Goal: Task Accomplishment & Management: Manage account settings

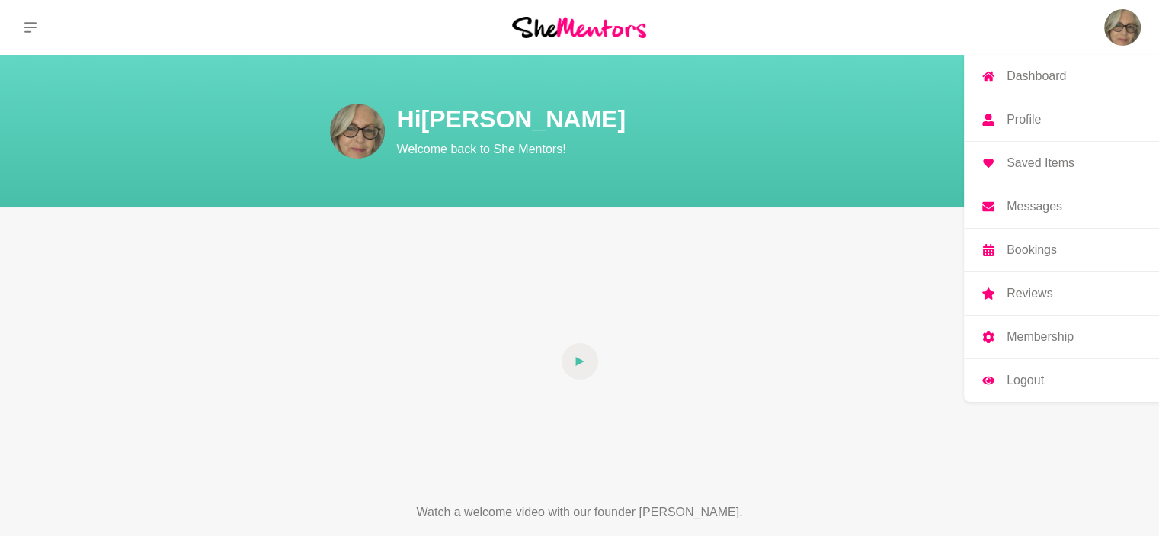
click at [1043, 204] on p "Messages" at bounding box center [1034, 206] width 56 height 12
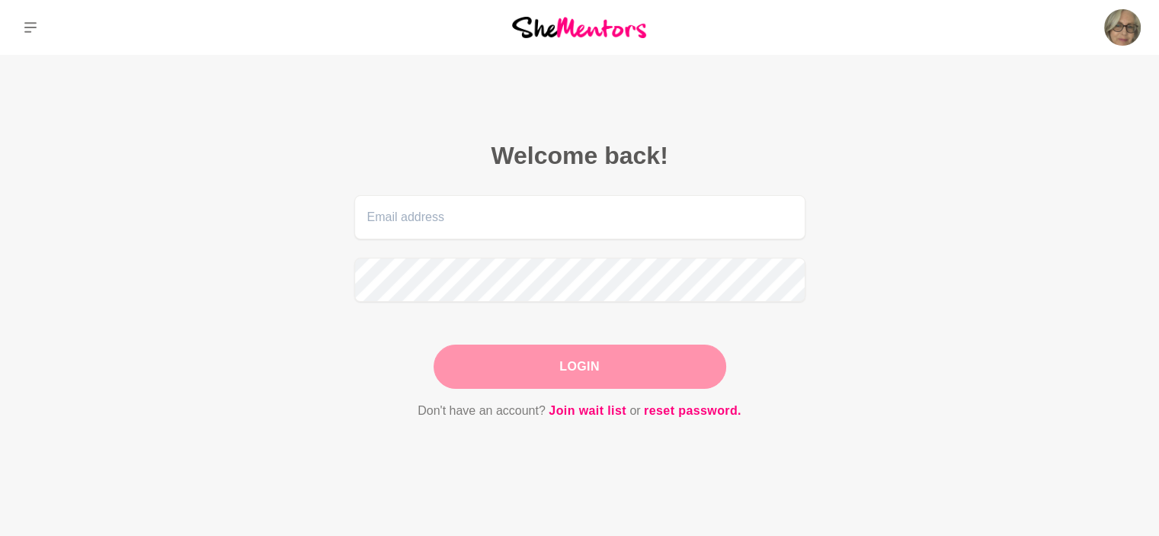
click at [1032, 78] on main "Welcome back! Login Don't have an account? Join wait list or reset password." at bounding box center [579, 299] width 1159 height 488
click at [1017, 76] on p "Dashboard" at bounding box center [1035, 76] width 59 height 12
click at [417, 226] on input "email" at bounding box center [579, 217] width 451 height 44
type input "[EMAIL_ADDRESS][DOMAIN_NAME]"
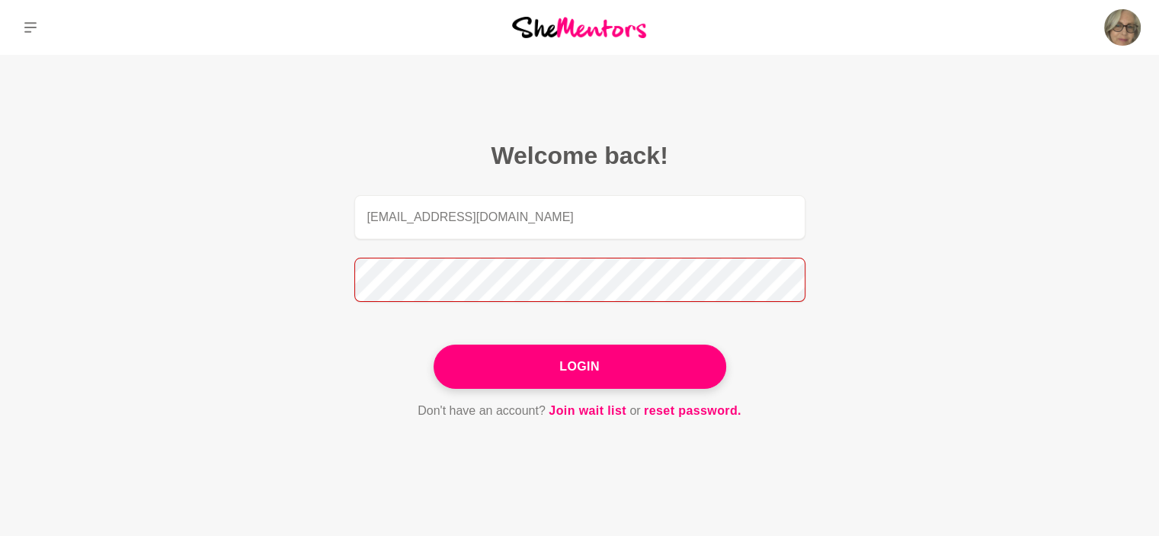
click at [434, 344] on button "Login" at bounding box center [580, 366] width 293 height 44
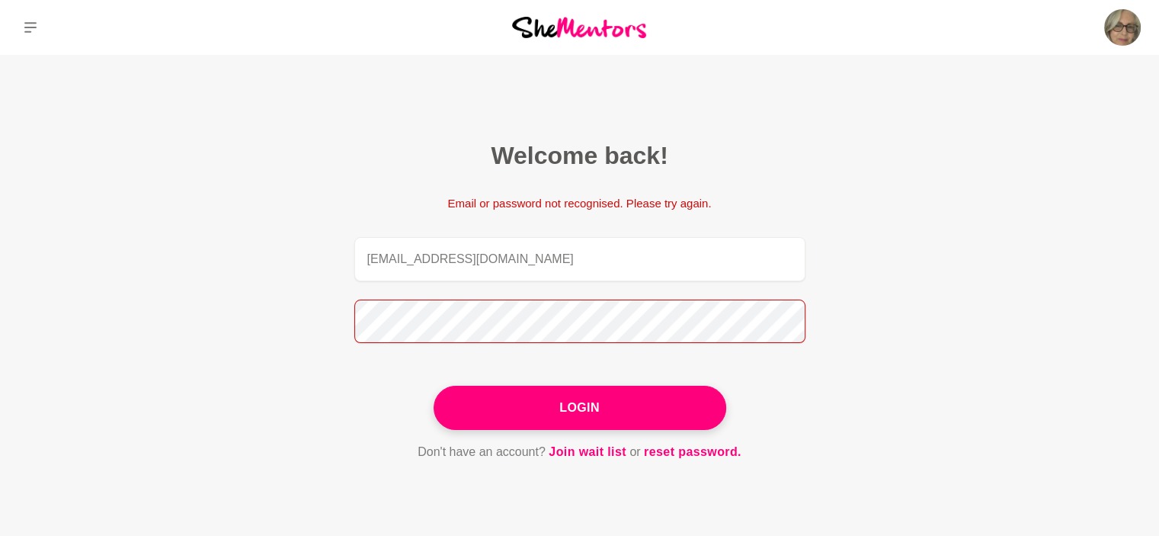
click at [434, 386] on button "Login" at bounding box center [580, 408] width 293 height 44
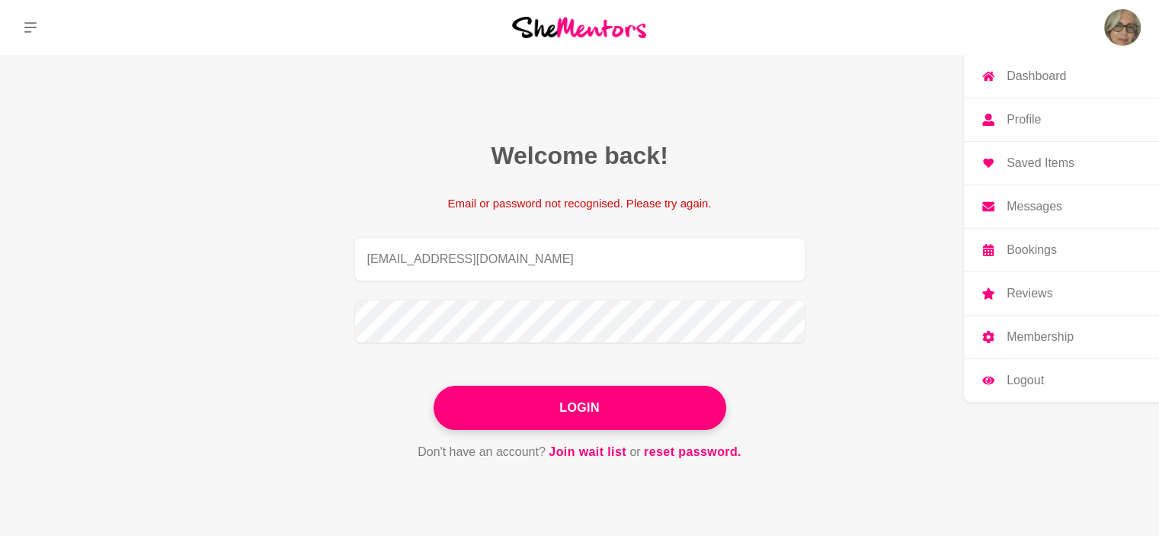
click at [1018, 121] on p "Profile" at bounding box center [1023, 120] width 34 height 12
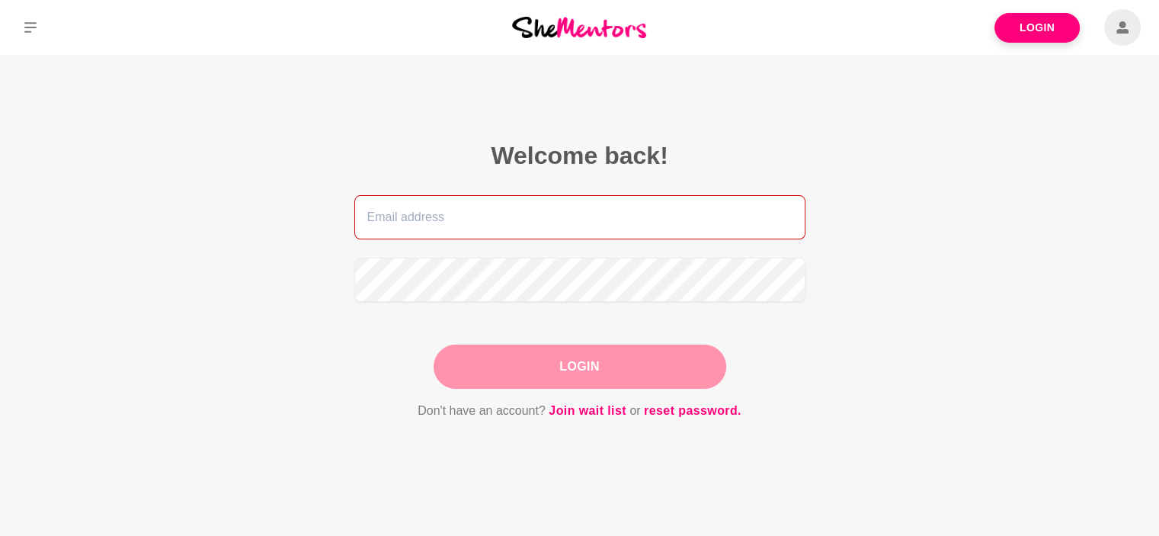
click at [402, 216] on input "email" at bounding box center [579, 217] width 451 height 44
type input "[EMAIL_ADDRESS][DOMAIN_NAME]"
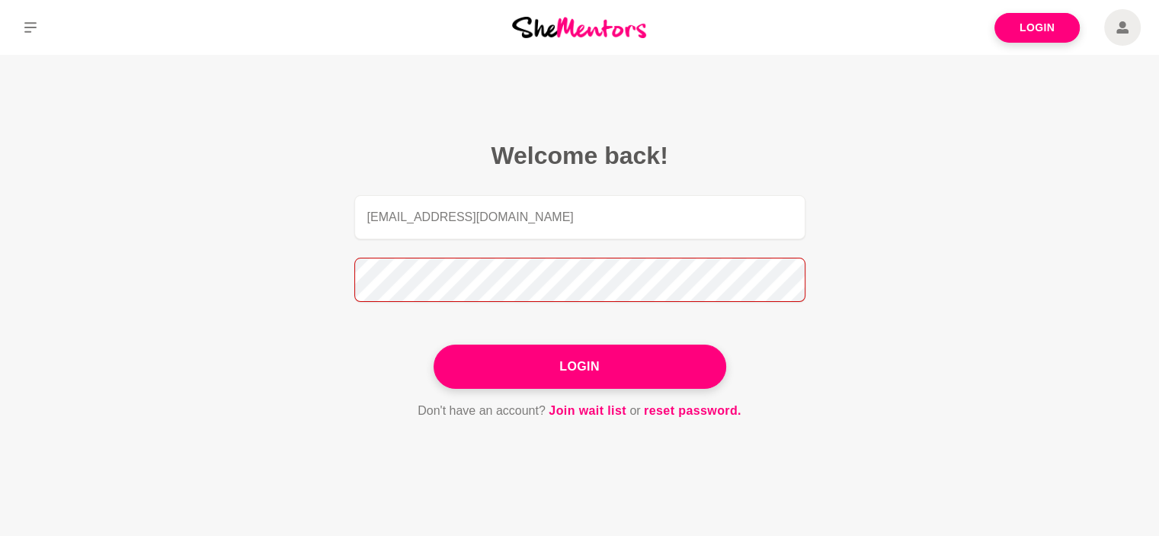
click at [434, 344] on button "Login" at bounding box center [580, 366] width 293 height 44
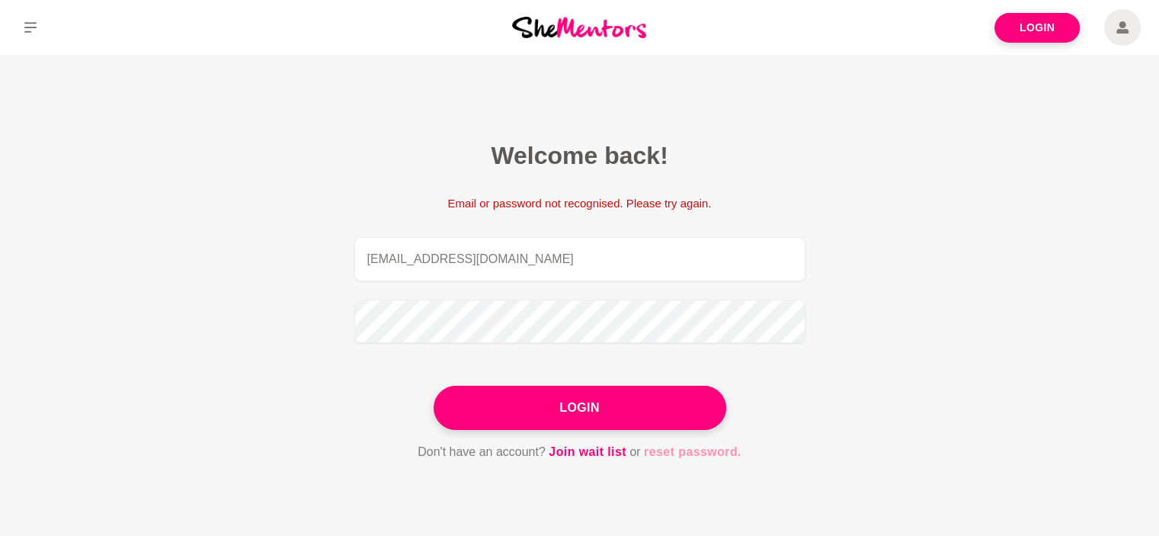
click at [660, 456] on link "reset password." at bounding box center [693, 452] width 98 height 20
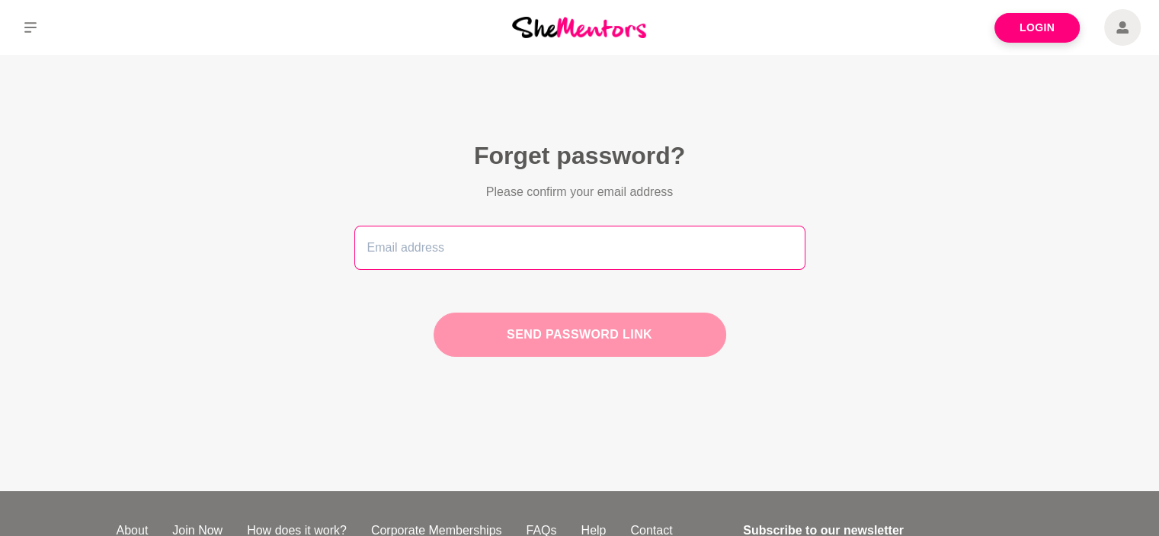
click at [399, 254] on input "email" at bounding box center [579, 248] width 451 height 44
type input "[EMAIL_ADDRESS][DOMAIN_NAME]"
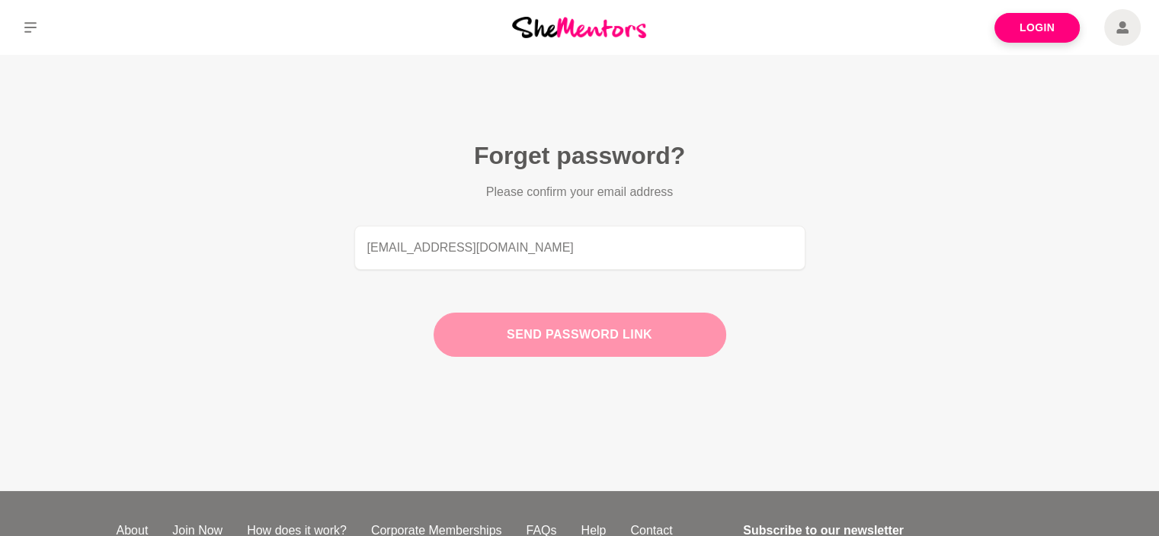
click at [565, 341] on button "Send password link" at bounding box center [580, 334] width 293 height 44
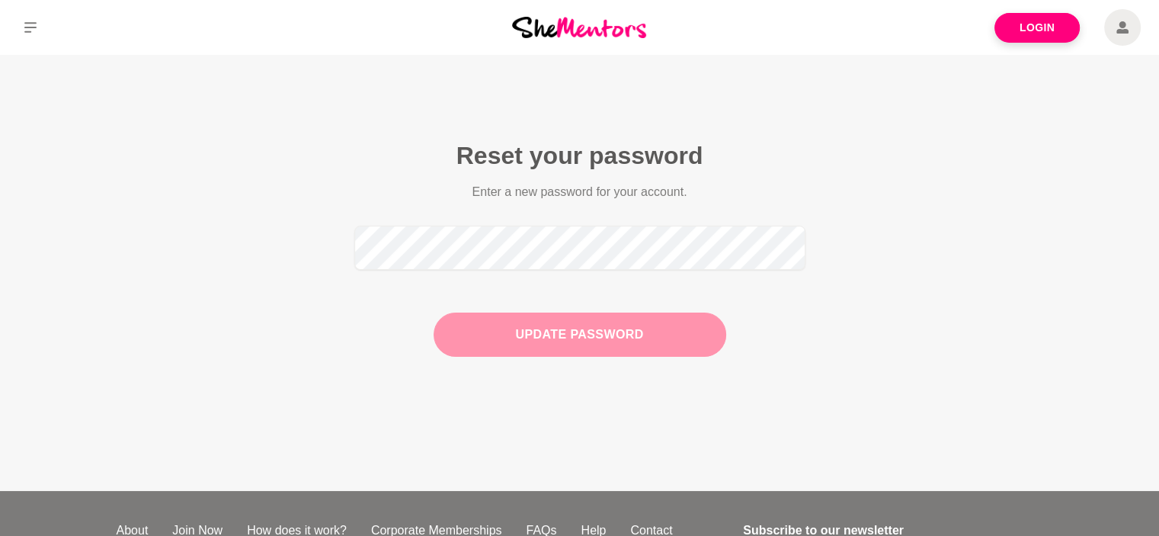
click at [552, 345] on button "Update Password" at bounding box center [580, 334] width 293 height 44
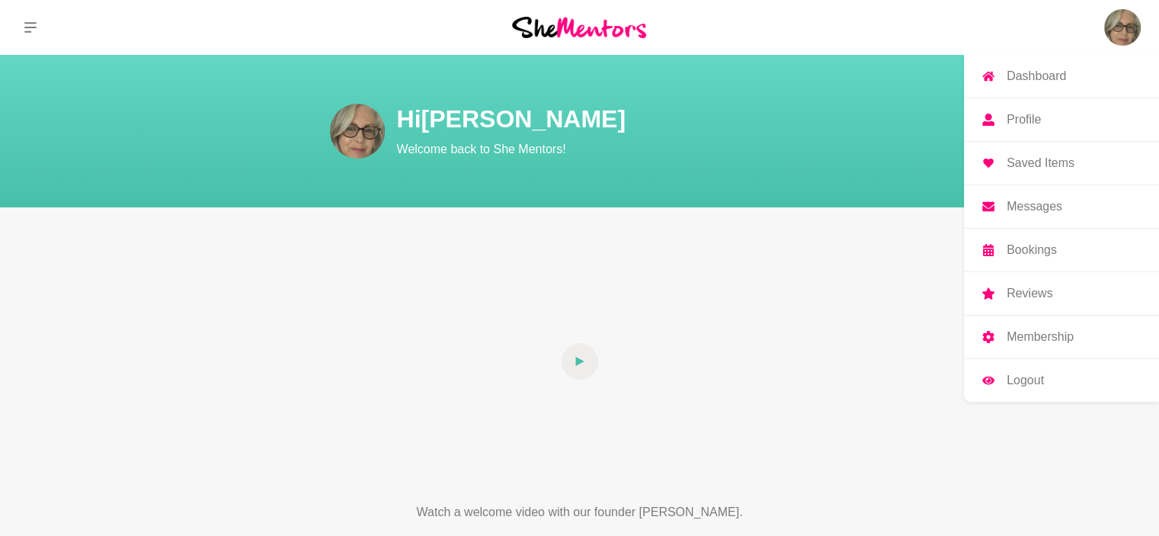
click at [1053, 203] on p "Messages" at bounding box center [1034, 206] width 56 height 12
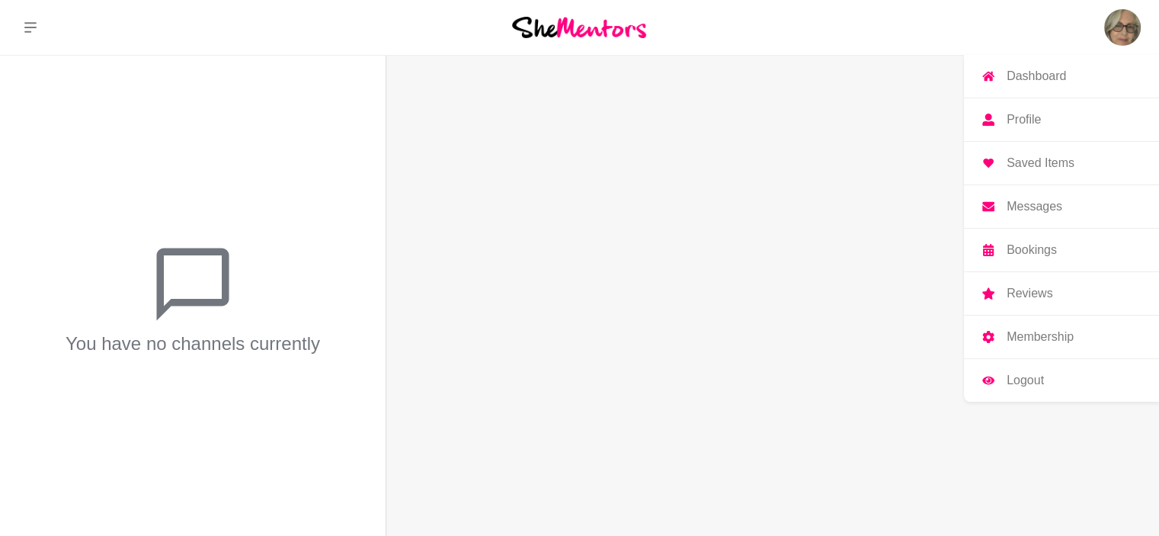
click at [1048, 73] on p "Dashboard" at bounding box center [1035, 76] width 59 height 12
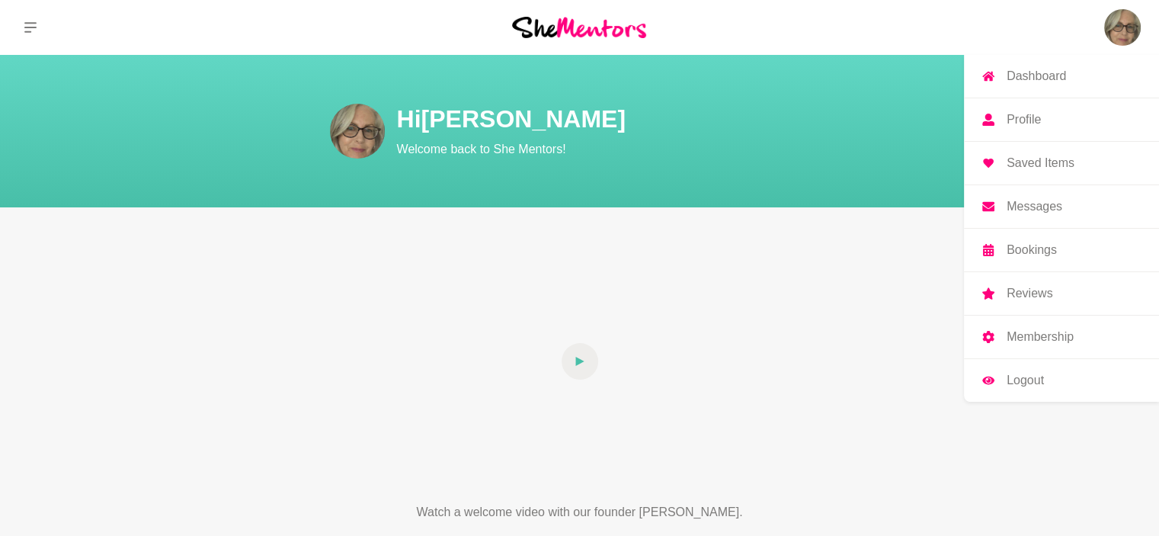
click at [1112, 24] on img at bounding box center [1122, 27] width 37 height 37
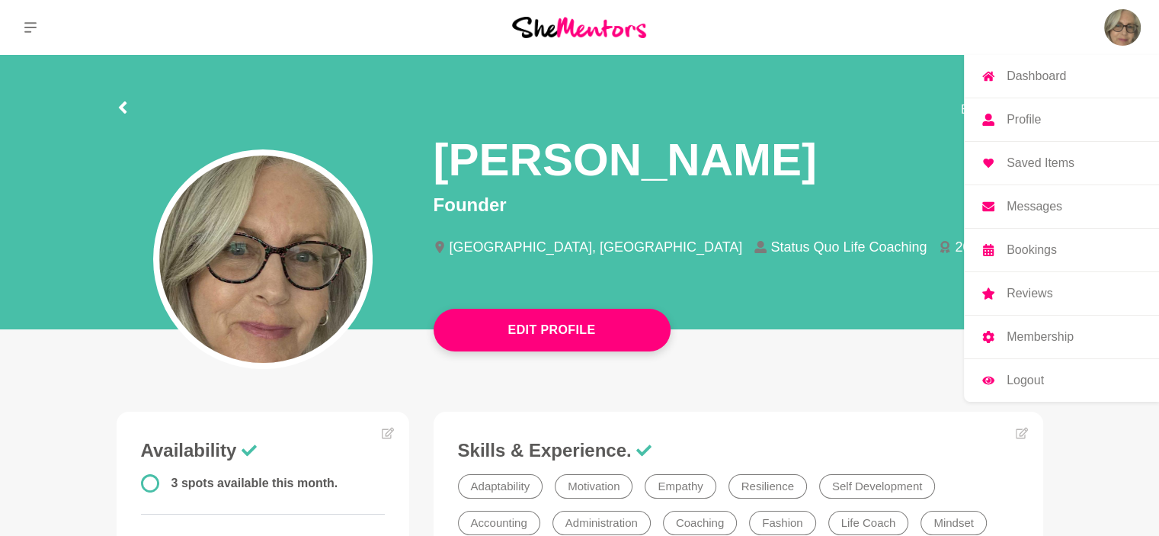
click at [1027, 114] on p "Profile" at bounding box center [1023, 120] width 34 height 12
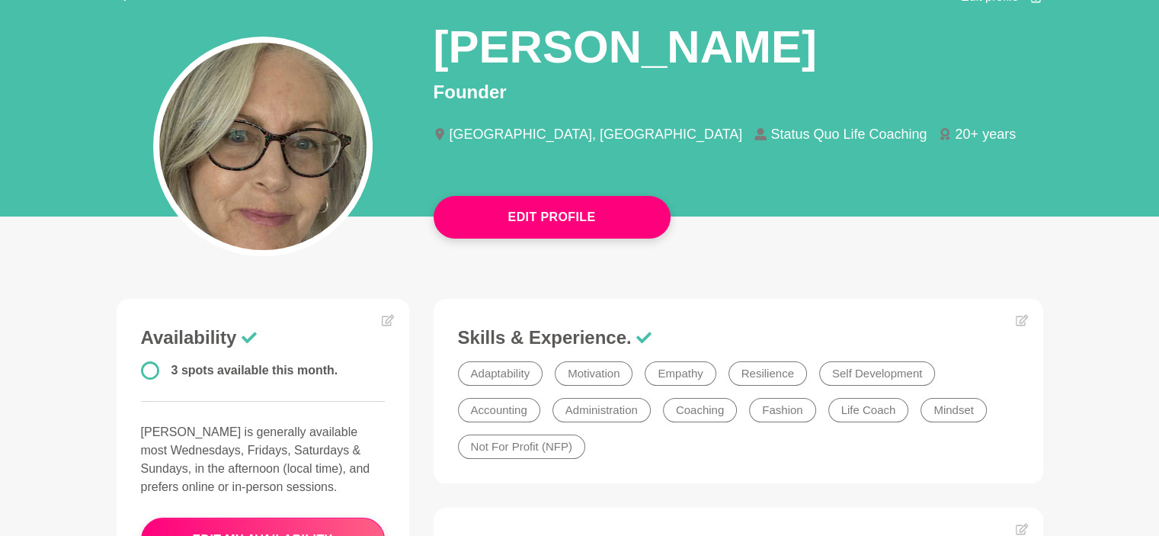
scroll to position [152, 0]
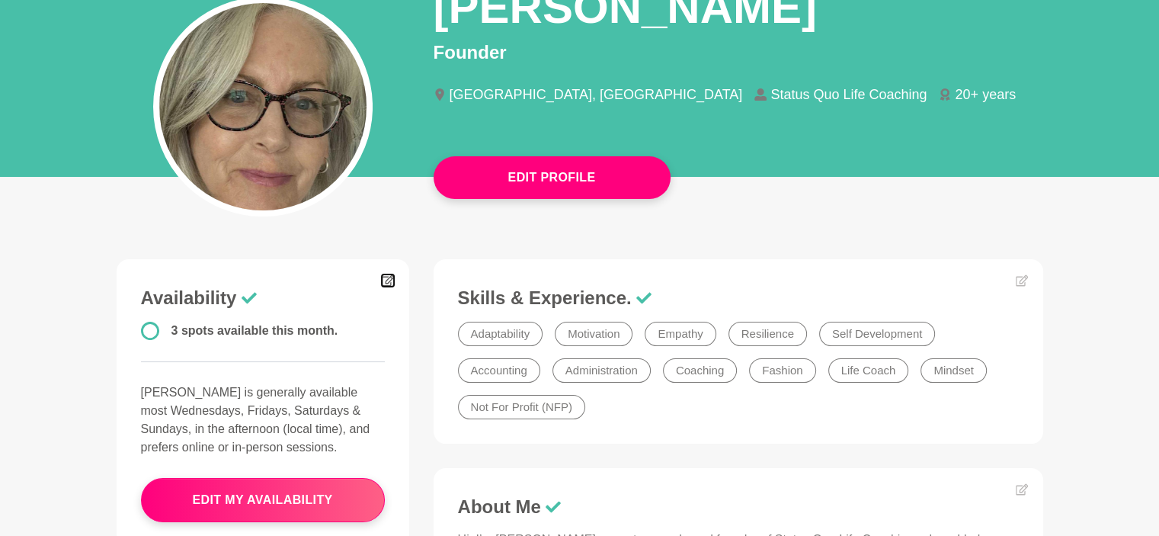
click at [383, 281] on icon at bounding box center [388, 280] width 12 height 12
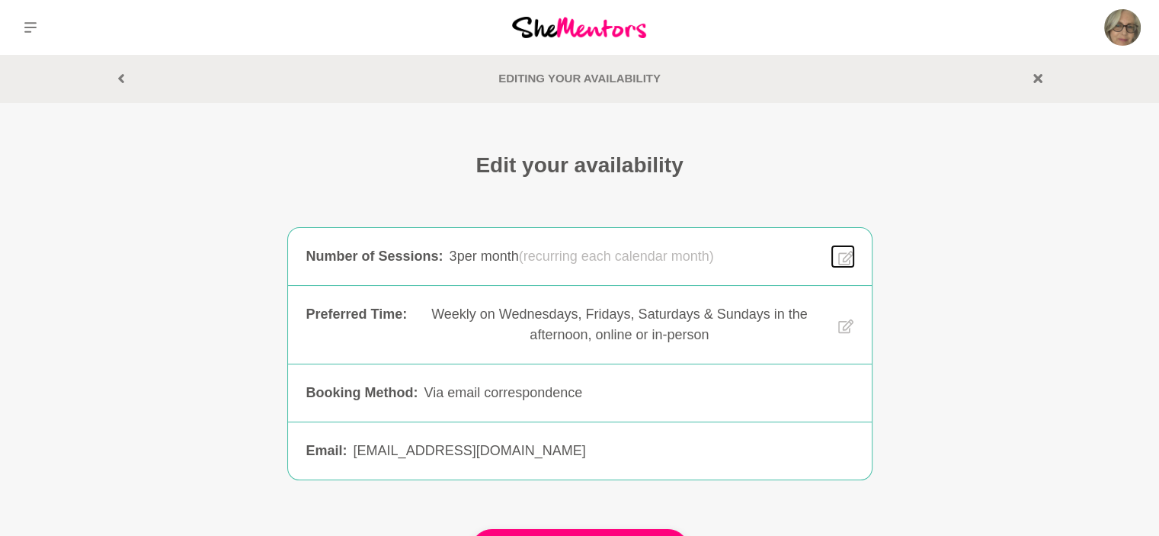
click at [838, 258] on icon at bounding box center [844, 258] width 15 height 14
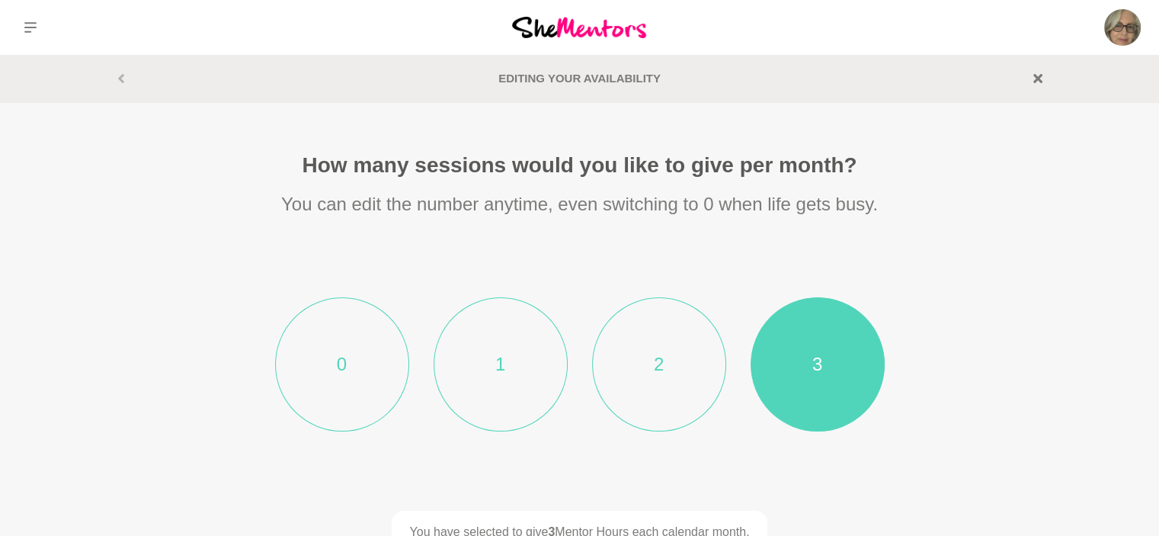
click at [624, 366] on li "2" at bounding box center [659, 364] width 134 height 134
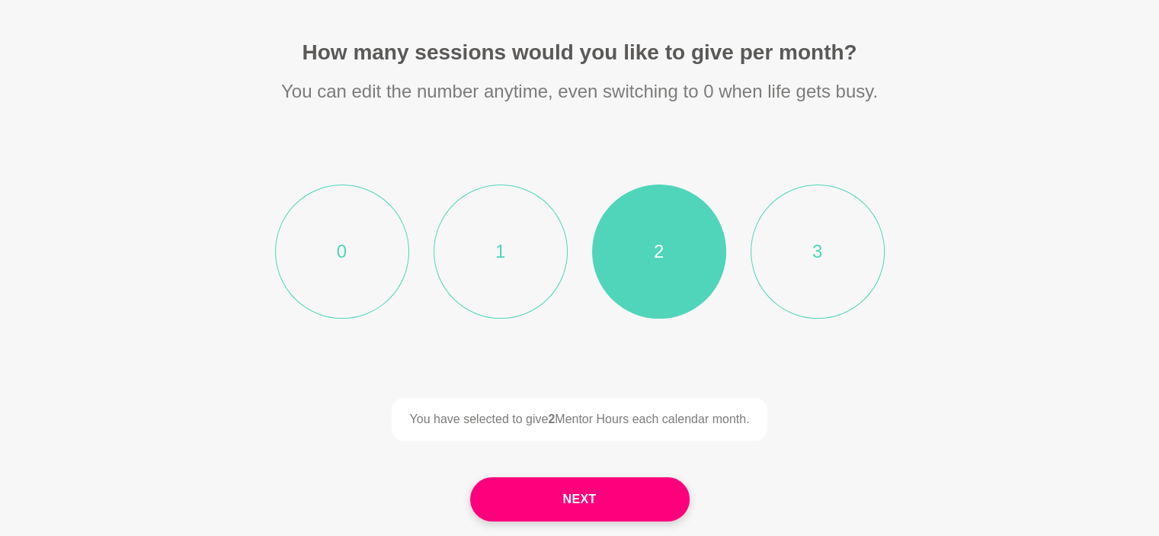
scroll to position [152, 0]
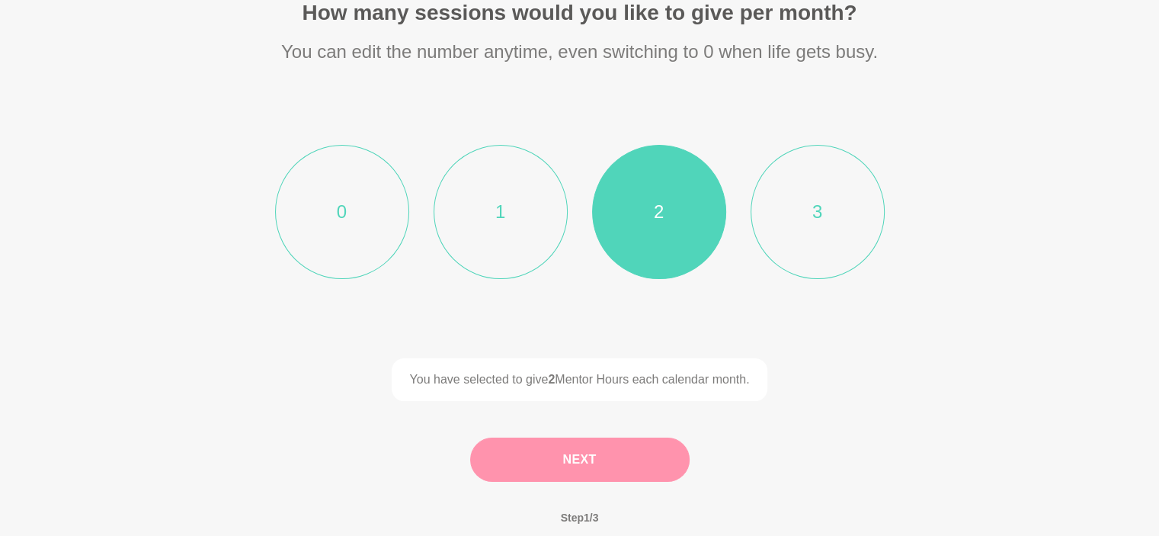
click at [577, 460] on button "Next" at bounding box center [579, 459] width 219 height 44
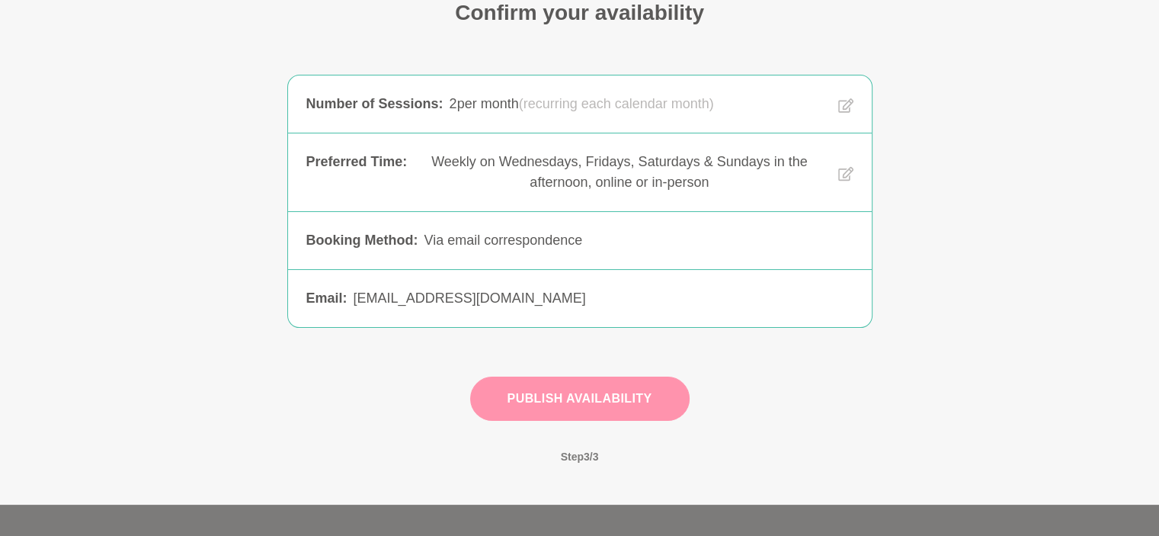
click at [579, 396] on button "Publish Availability" at bounding box center [579, 398] width 219 height 44
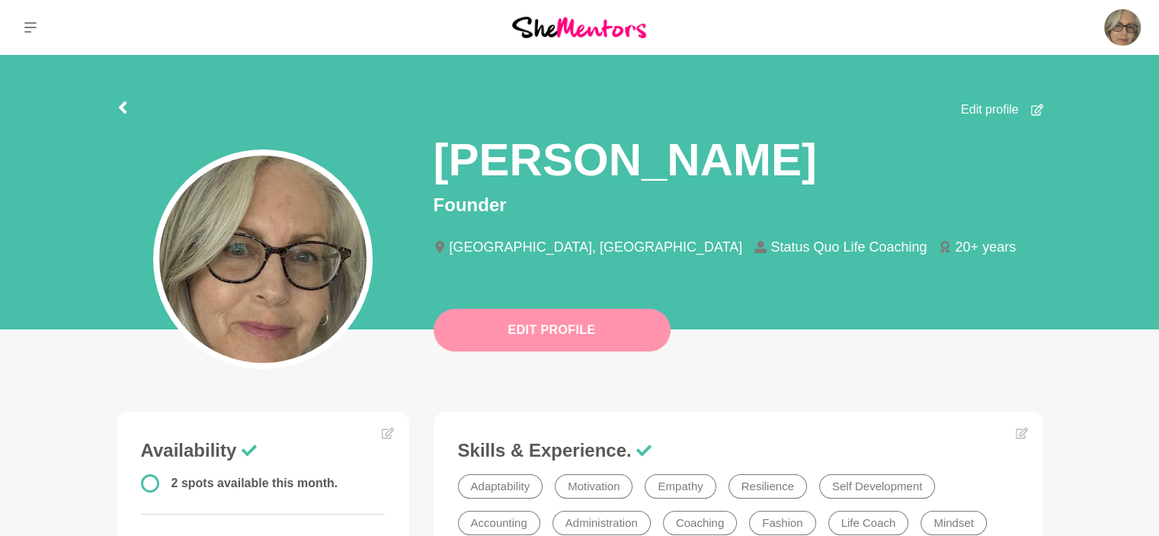
click at [552, 325] on button "Edit Profile" at bounding box center [552, 330] width 237 height 43
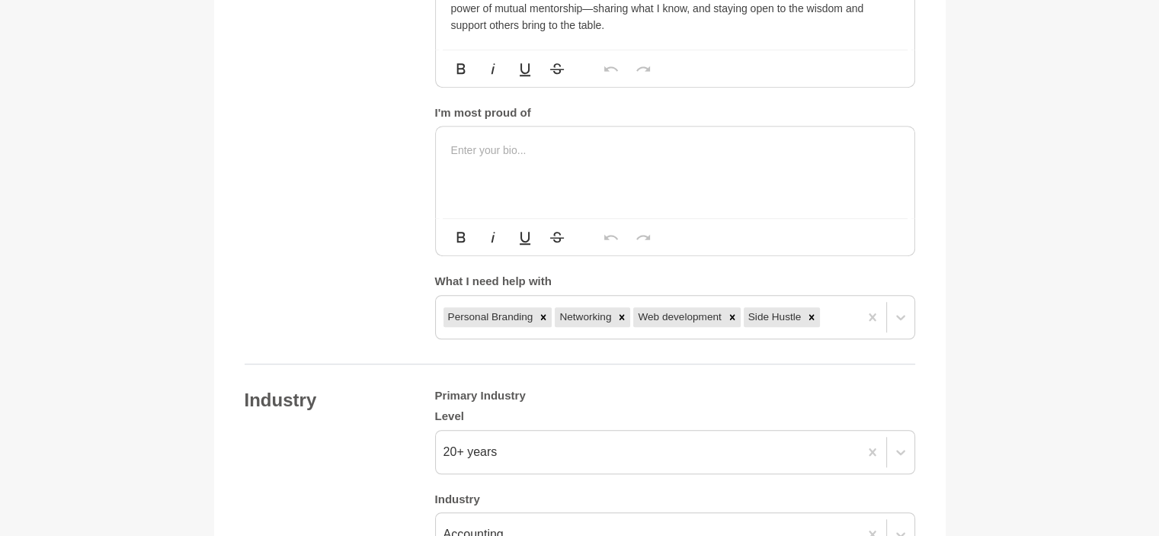
scroll to position [1219, 0]
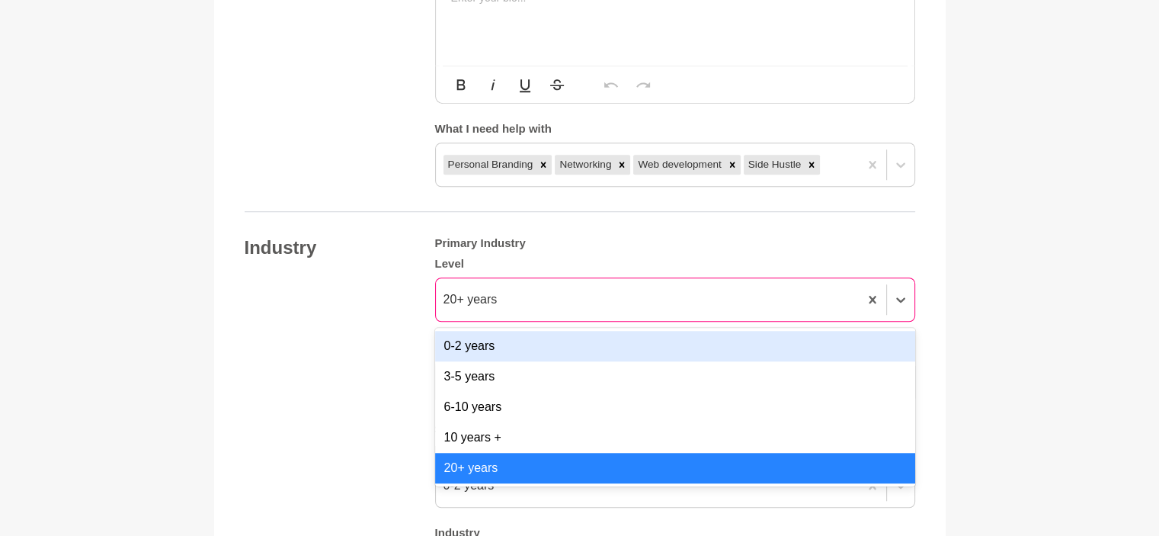
click at [513, 296] on div "20+ years" at bounding box center [647, 299] width 423 height 27
click at [468, 346] on div "0-2 years" at bounding box center [675, 346] width 480 height 30
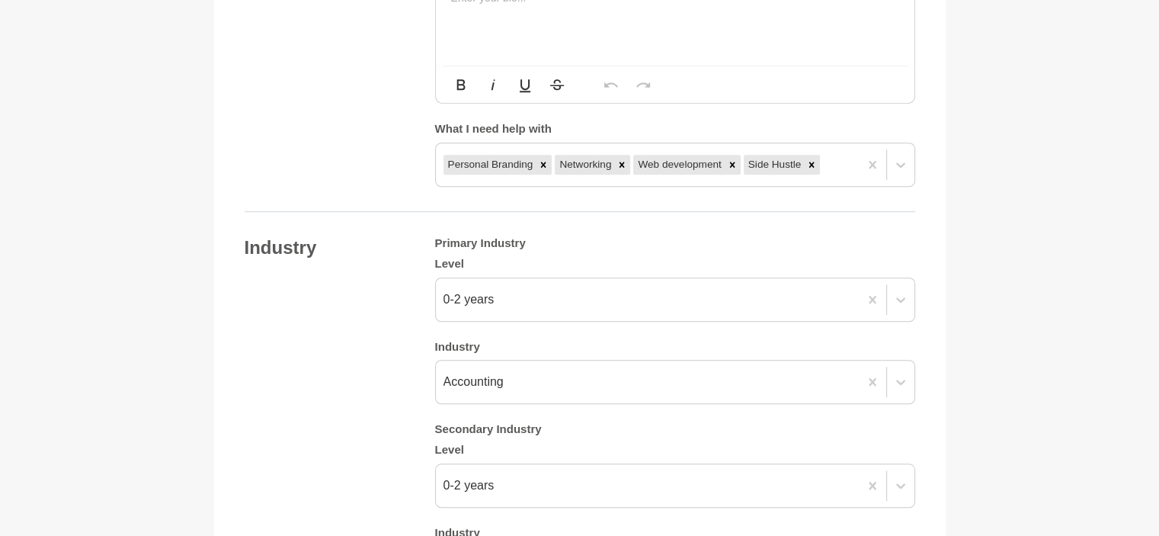
click at [327, 342] on div "Industry Primary Industry Level 0-2 years Industry Accounting Secondary Industr…" at bounding box center [580, 413] width 670 height 354
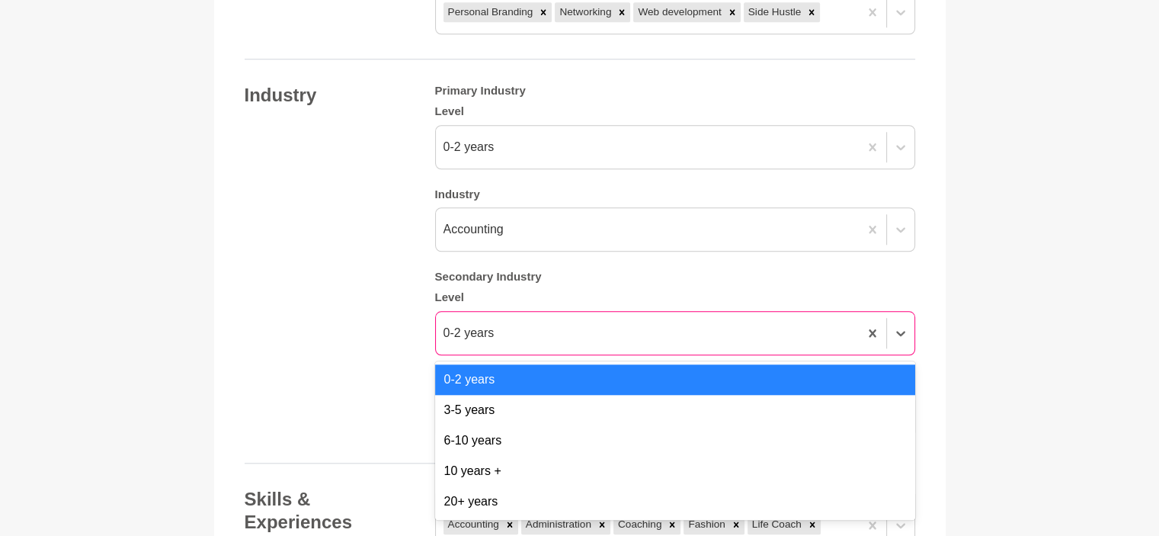
click at [485, 338] on div "0-2 years" at bounding box center [468, 333] width 51 height 18
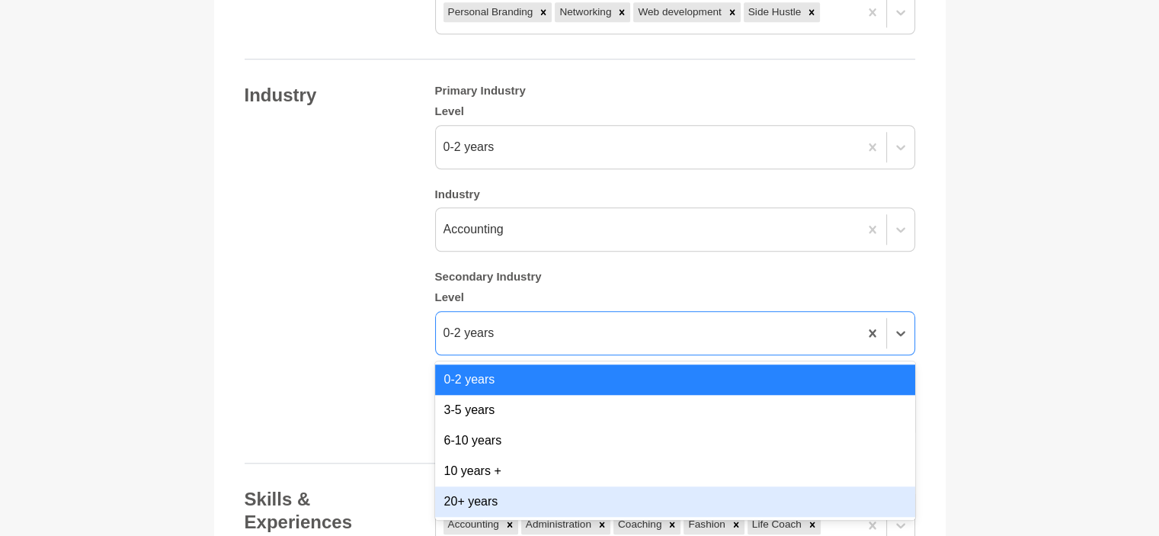
click at [479, 500] on div "20+ years" at bounding box center [675, 501] width 480 height 30
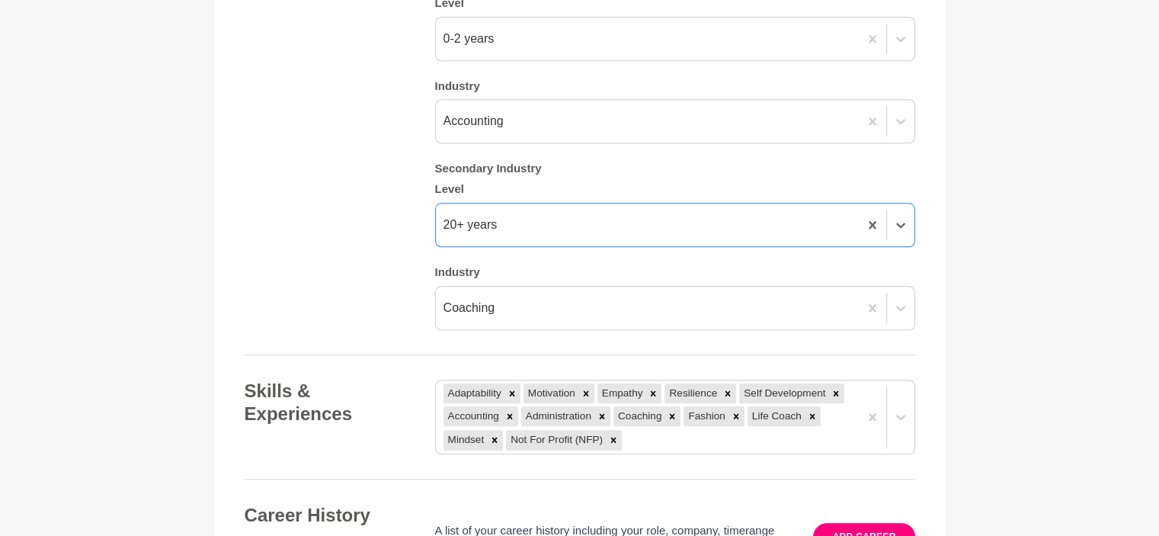
scroll to position [1524, 0]
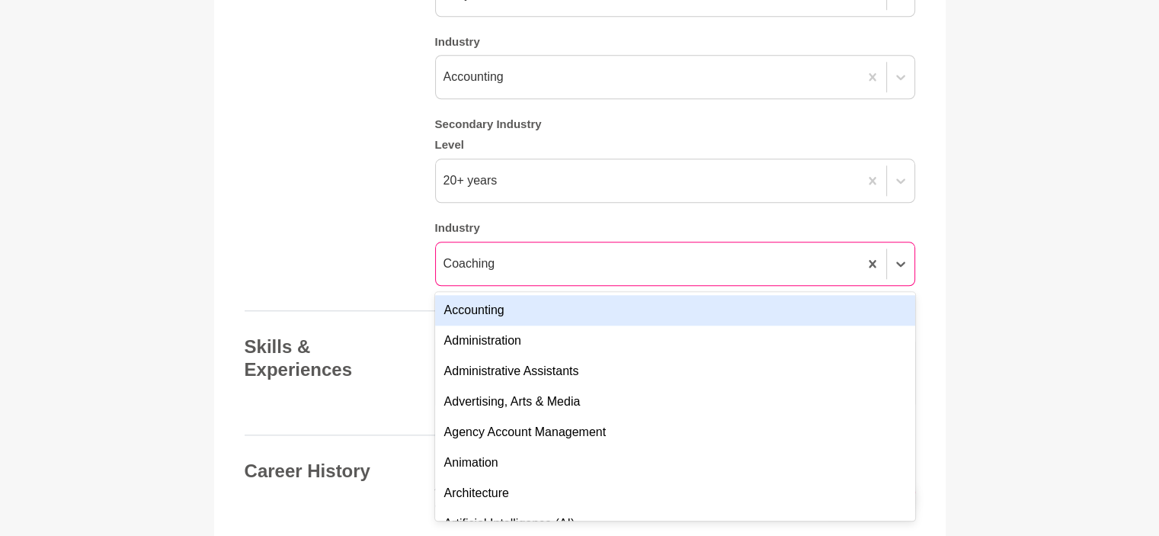
click at [518, 260] on div "Coaching" at bounding box center [647, 263] width 423 height 27
click at [497, 264] on div "Select..." at bounding box center [661, 263] width 450 height 27
click at [491, 308] on div "Accounting" at bounding box center [675, 310] width 480 height 30
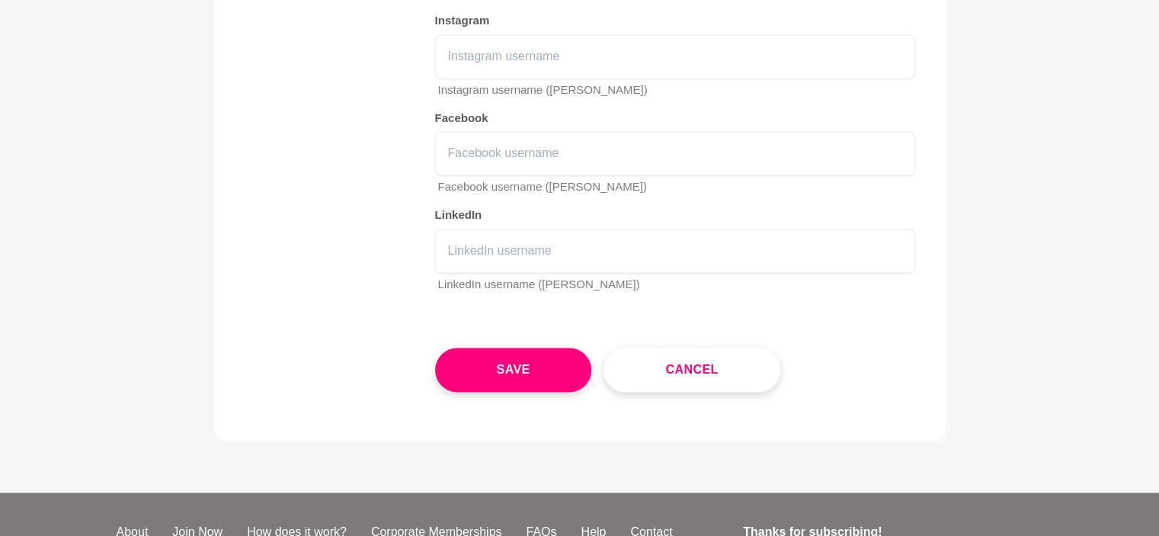
scroll to position [2369, 0]
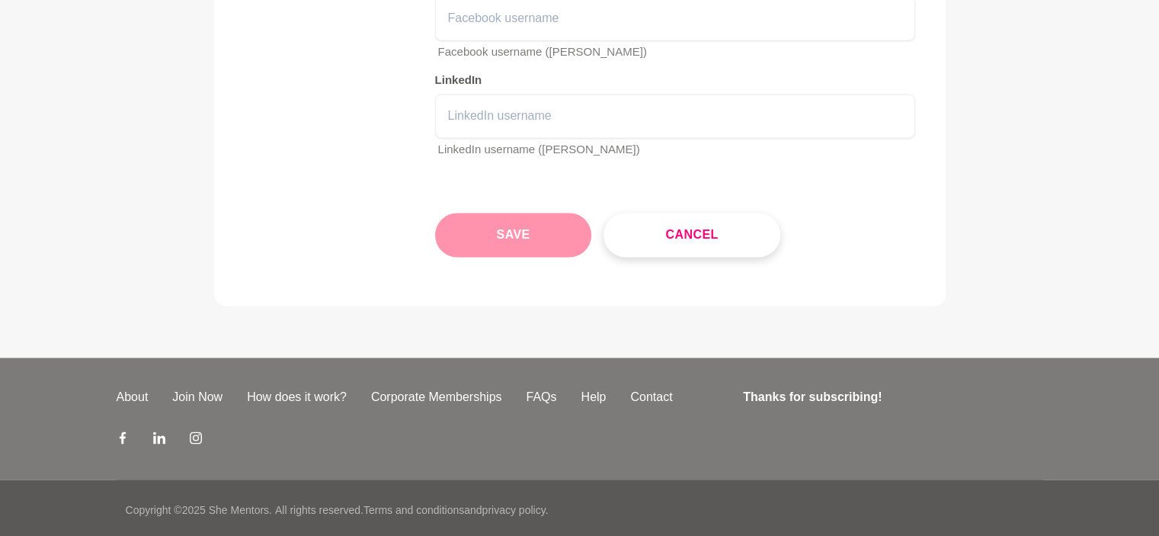
click at [512, 236] on button "Save" at bounding box center [513, 235] width 157 height 44
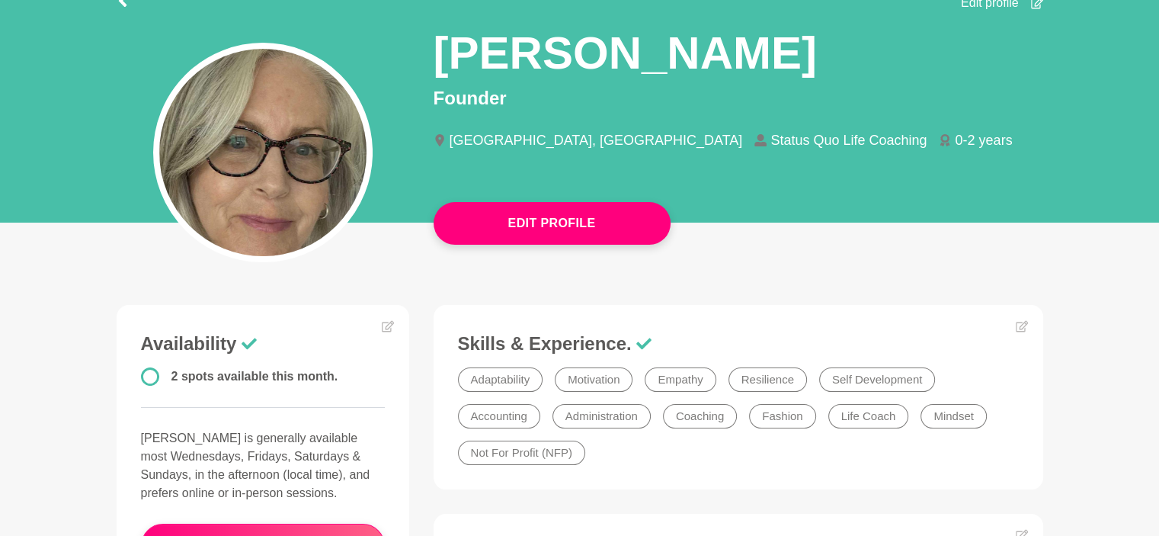
scroll to position [152, 0]
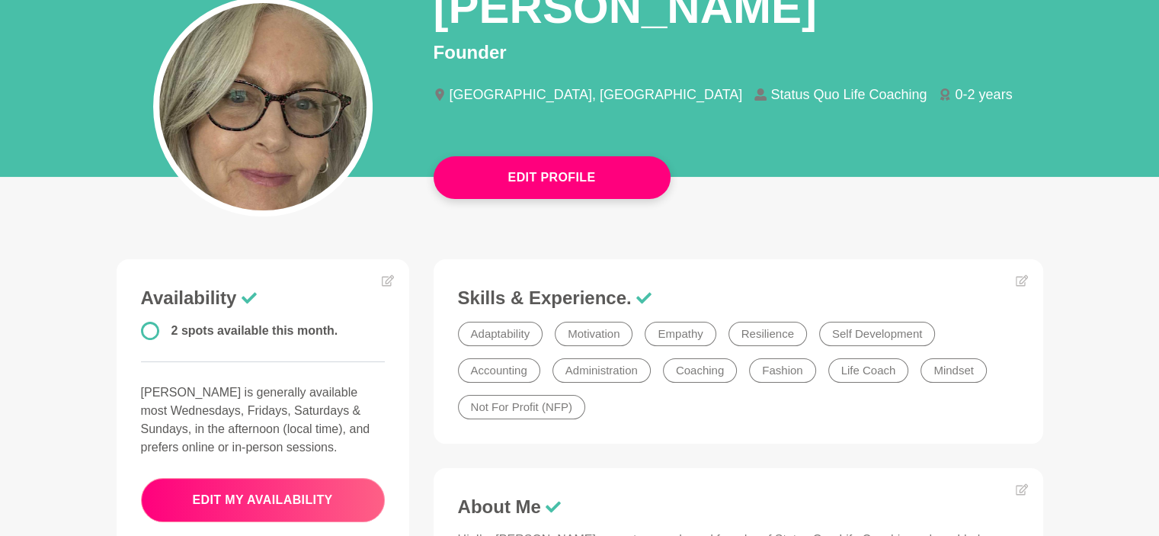
click at [296, 493] on button "edit my availability" at bounding box center [263, 500] width 244 height 44
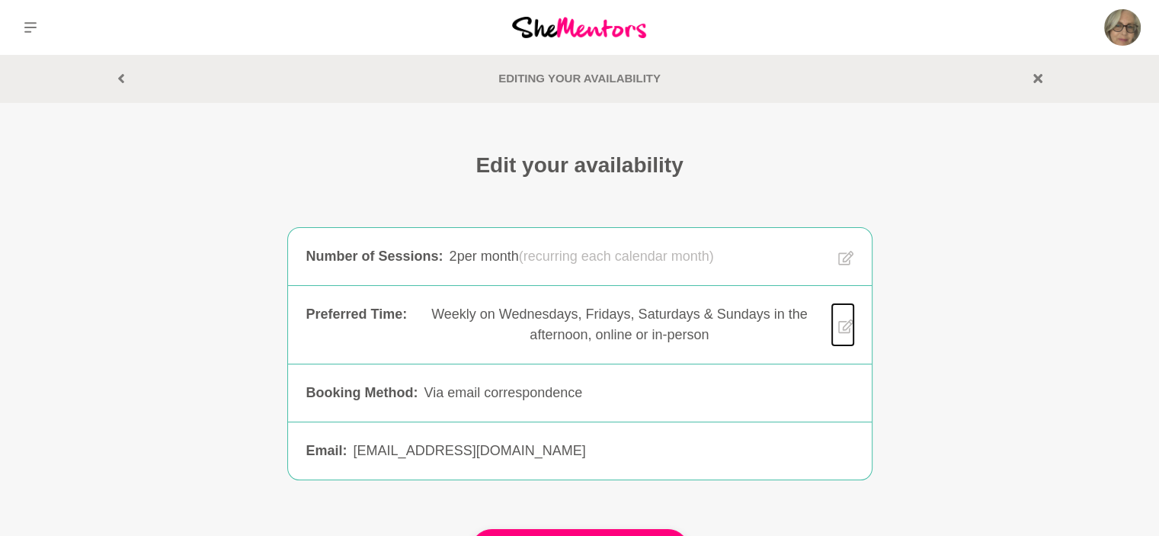
click at [838, 326] on icon at bounding box center [844, 325] width 15 height 14
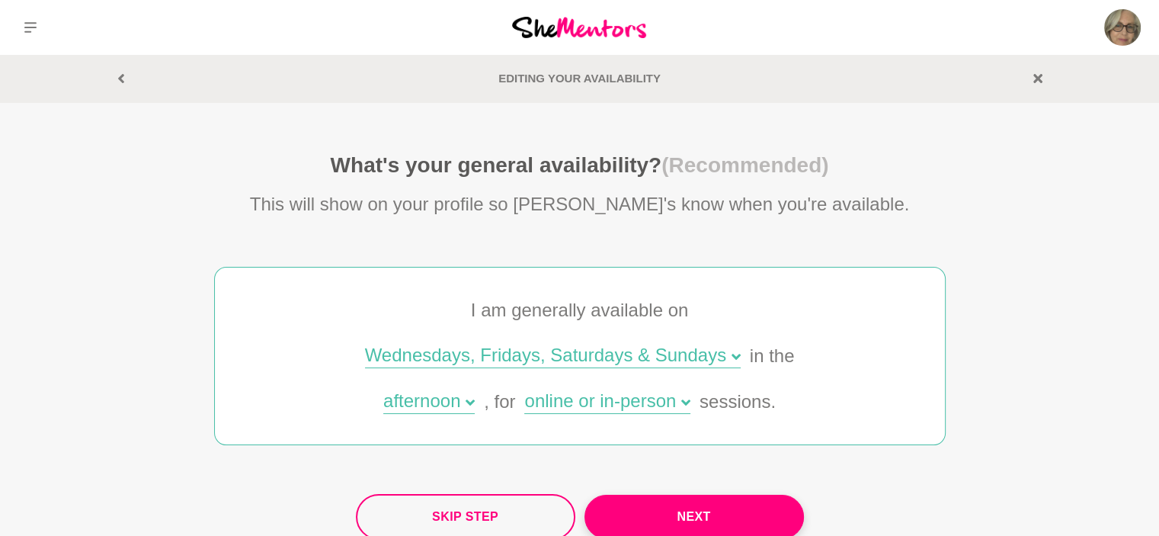
click at [549, 402] on div "online or in-person" at bounding box center [606, 403] width 165 height 22
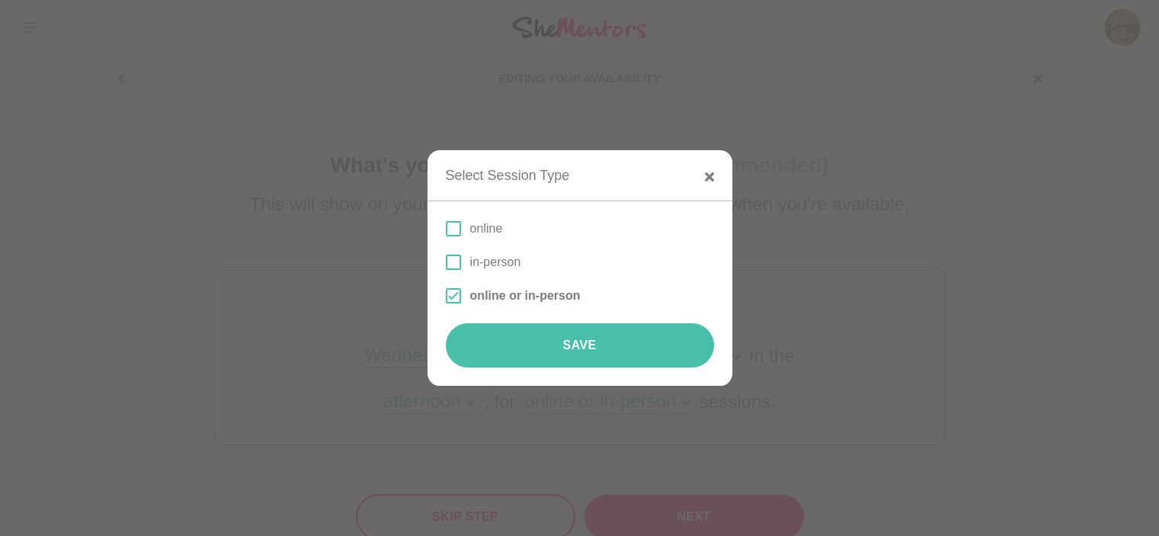
click at [592, 350] on button "Save" at bounding box center [580, 345] width 268 height 44
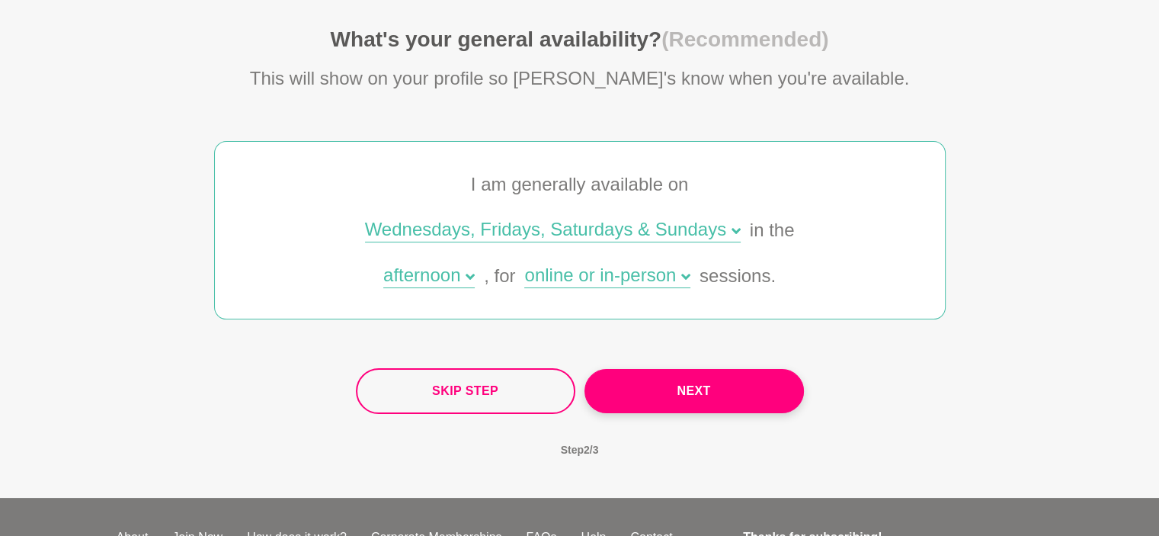
scroll to position [152, 0]
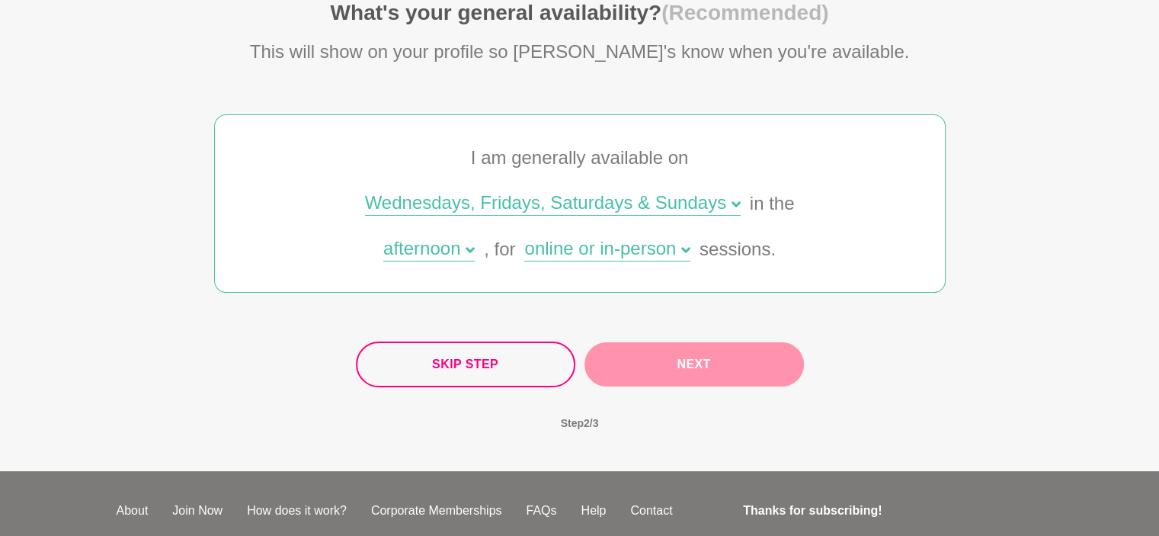
click at [728, 367] on button "Next" at bounding box center [693, 364] width 219 height 44
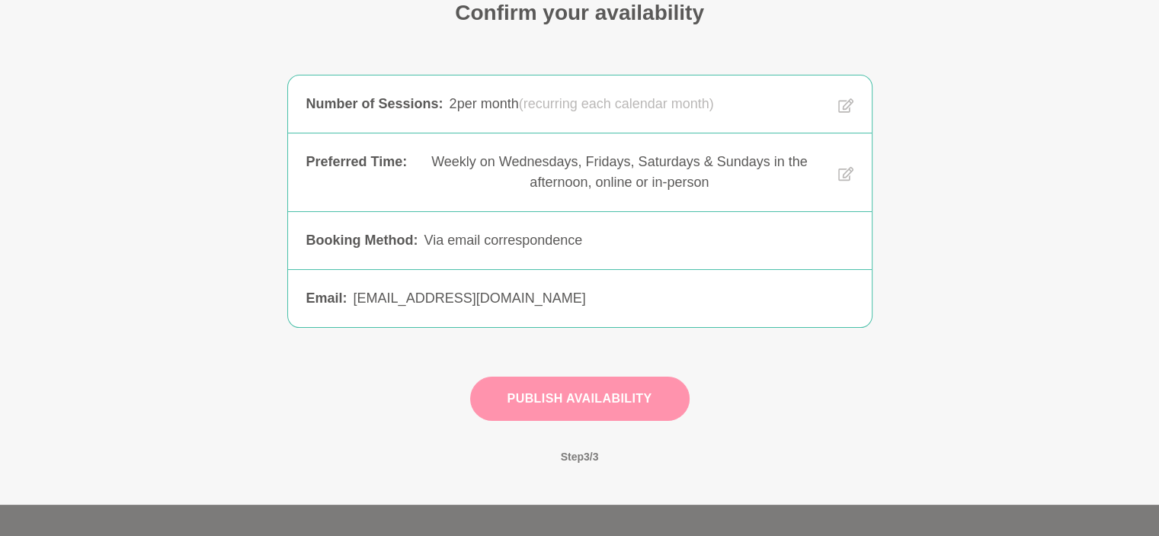
click at [602, 395] on button "Publish Availability" at bounding box center [579, 398] width 219 height 44
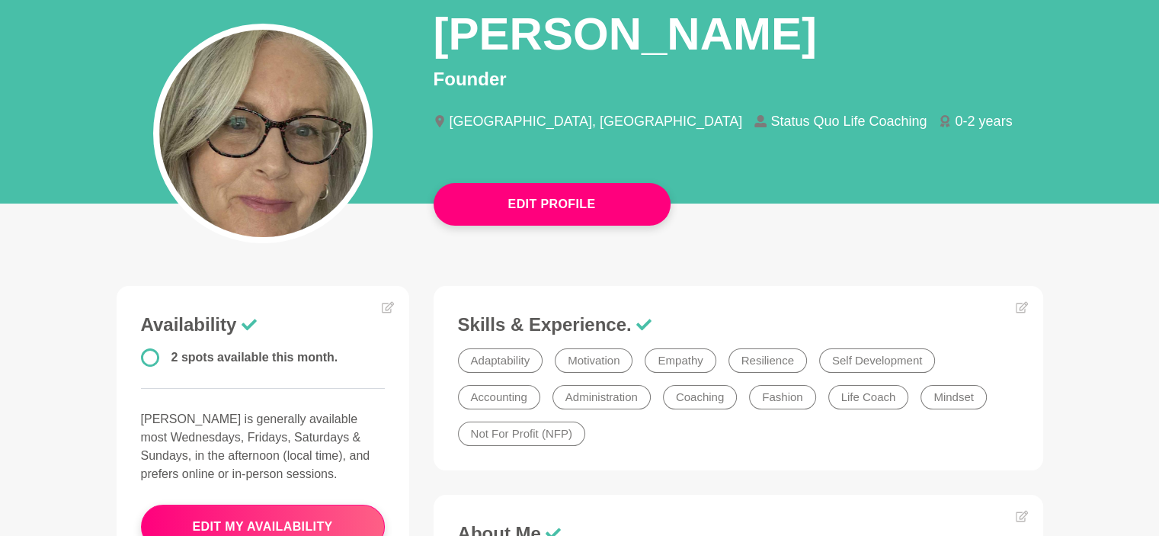
scroll to position [152, 0]
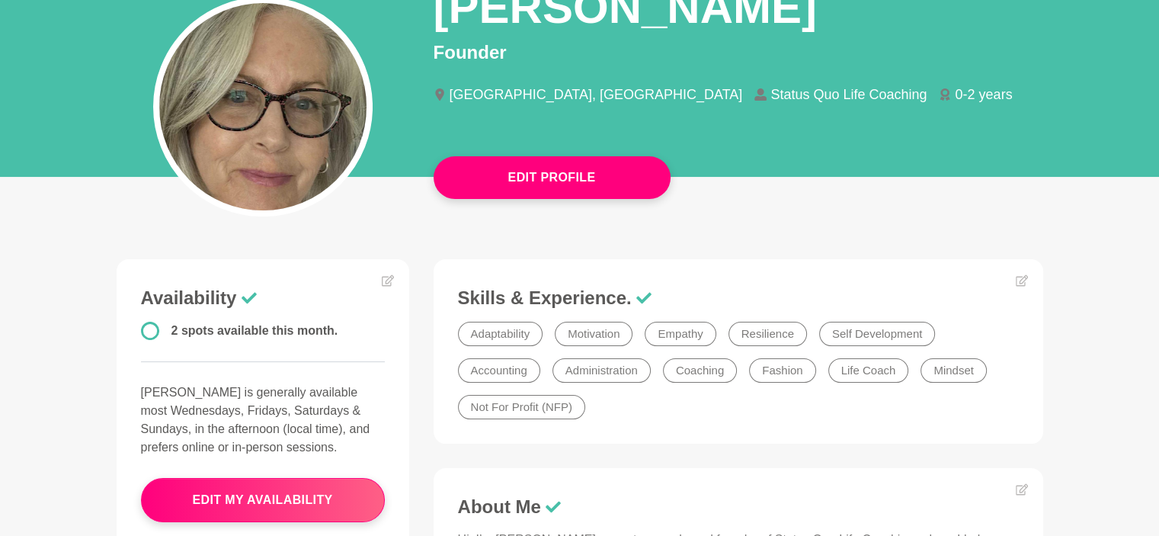
click at [79, 341] on main "Edit Profile Edit profile [PERSON_NAME] [GEOGRAPHIC_DATA], [GEOGRAPHIC_DATA] St…" at bounding box center [579, 472] width 1159 height 1140
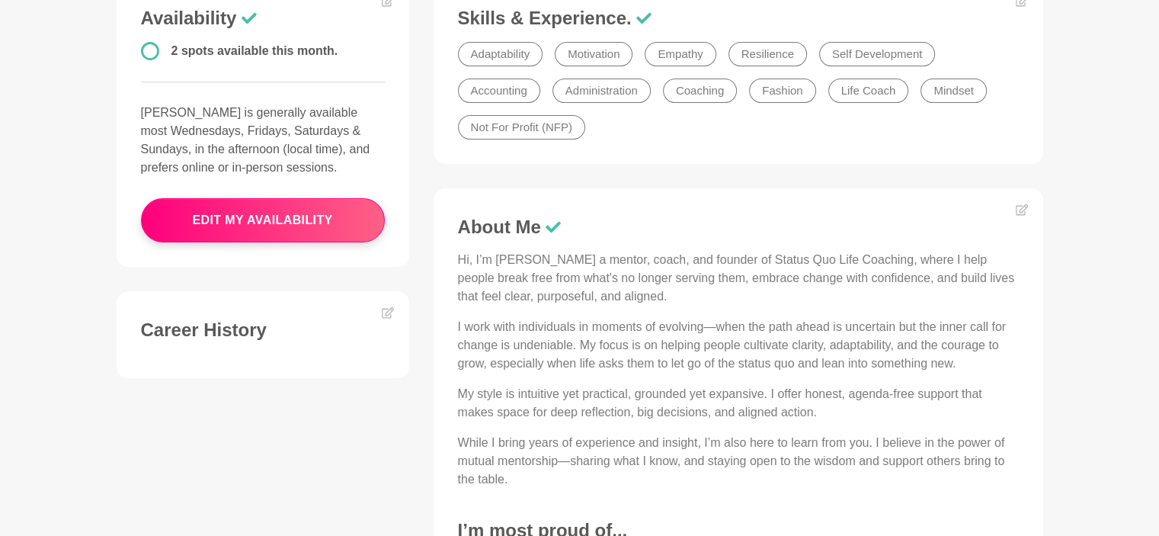
scroll to position [457, 0]
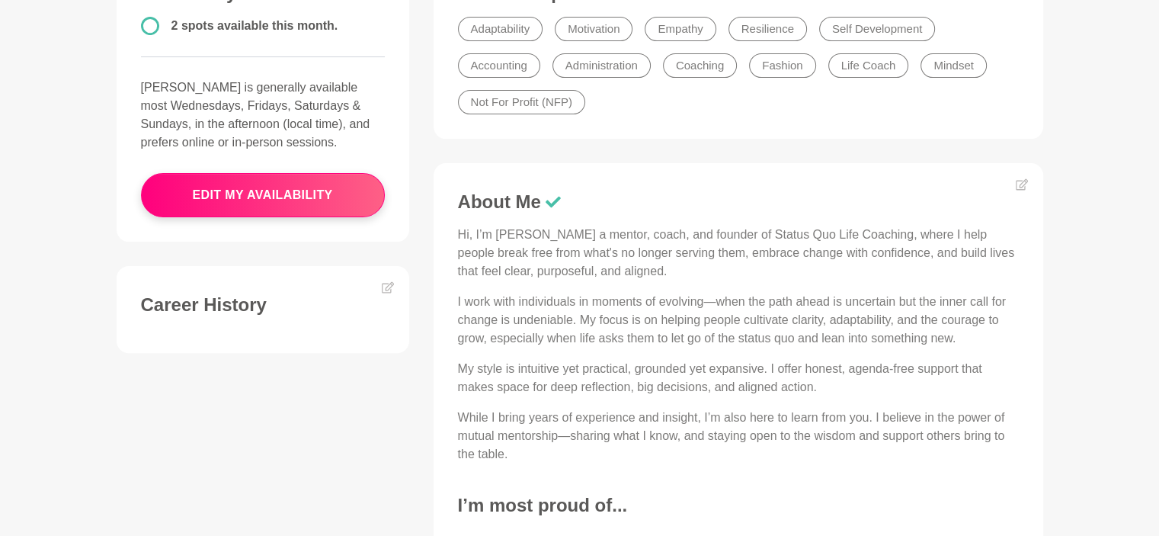
click at [635, 267] on p "Hi, I’m [PERSON_NAME] a mentor, coach, and founder of Status Quo Life Coaching,…" at bounding box center [738, 253] width 561 height 55
click at [641, 277] on p "Hi, I’m [PERSON_NAME] a mentor, coach, and founder of Status Quo Life Coaching,…" at bounding box center [738, 253] width 561 height 55
click at [386, 288] on icon at bounding box center [388, 287] width 12 height 12
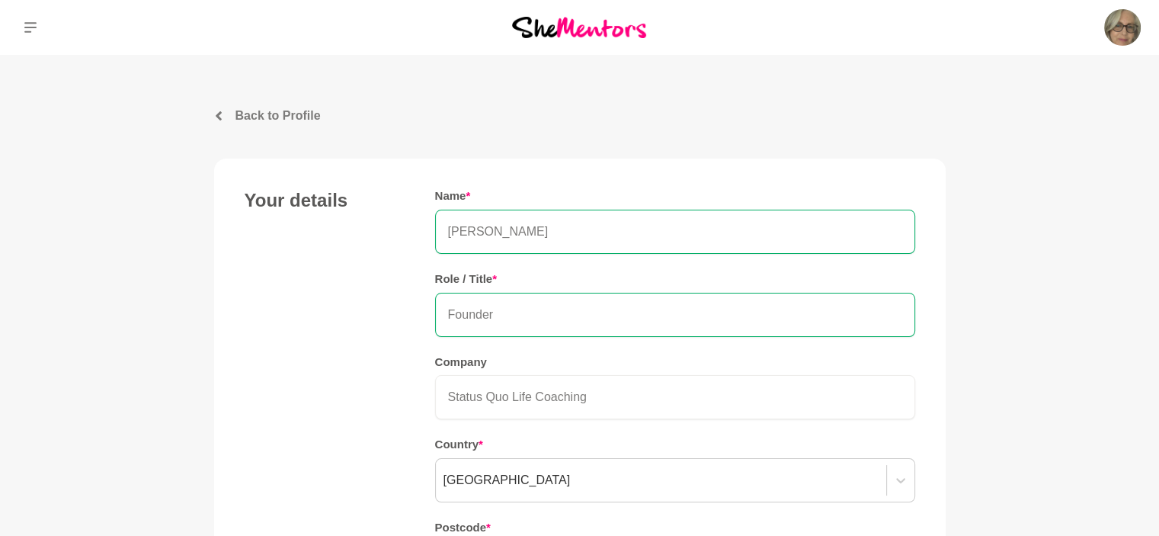
click at [305, 283] on div "Your details Name * [PERSON_NAME] Role / Title * Founder Company Status Quo Lif…" at bounding box center [580, 401] width 670 height 425
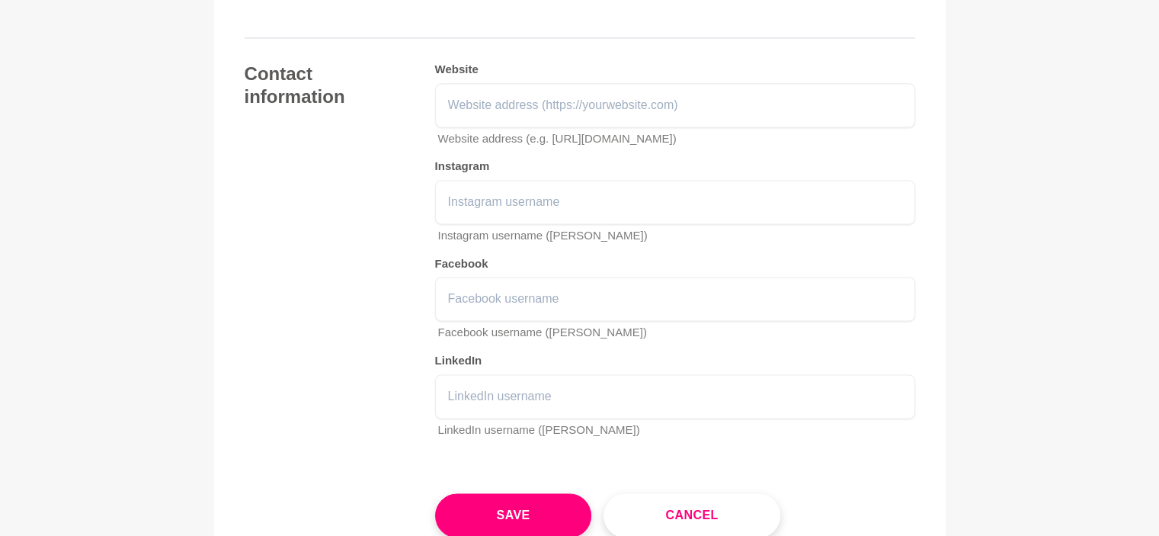
scroll to position [2133, 0]
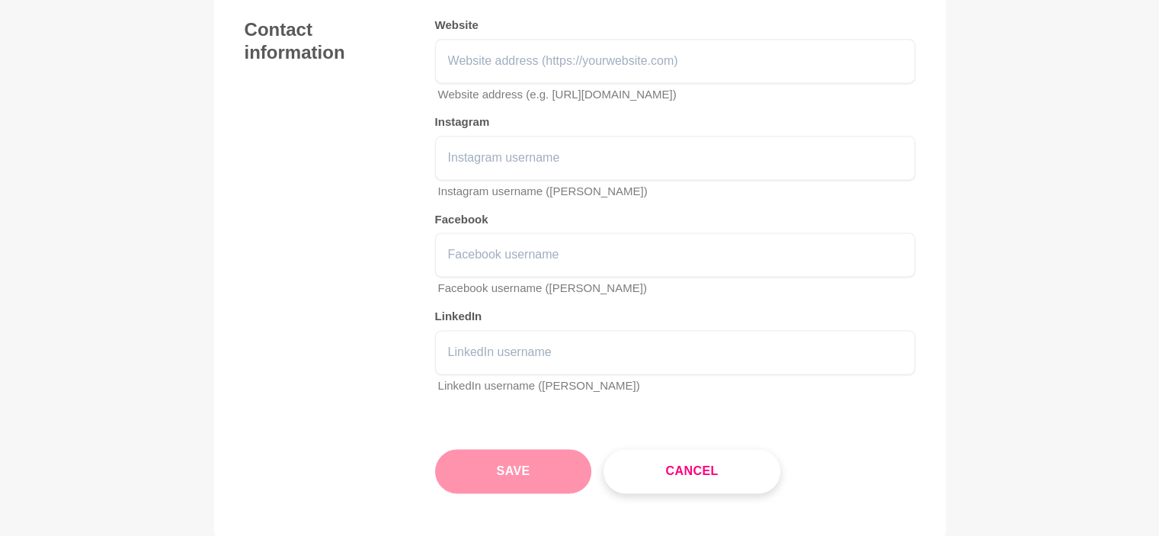
click at [529, 459] on button "Save" at bounding box center [513, 471] width 157 height 44
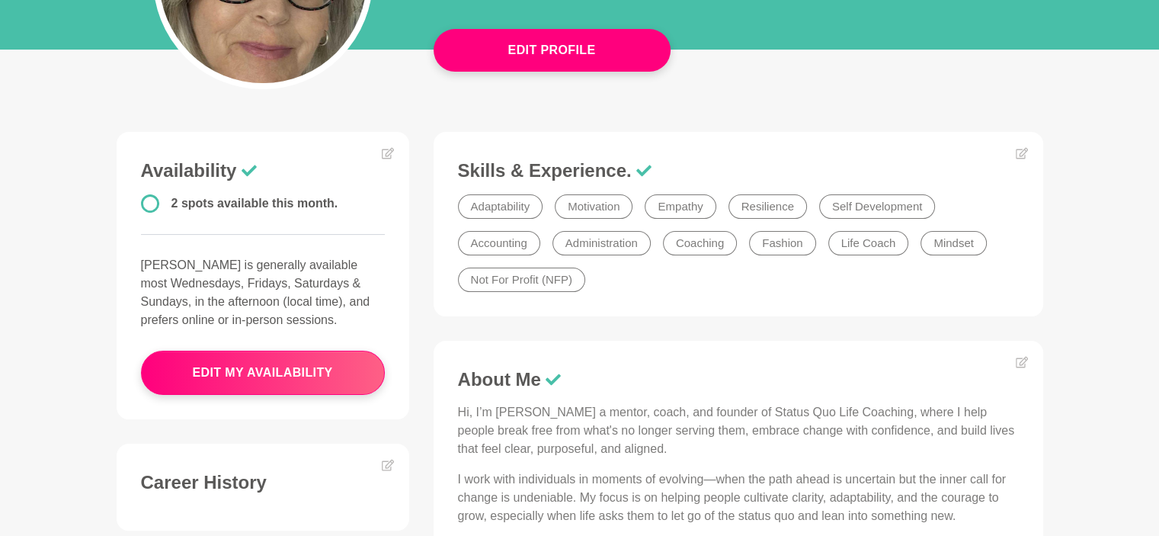
scroll to position [305, 0]
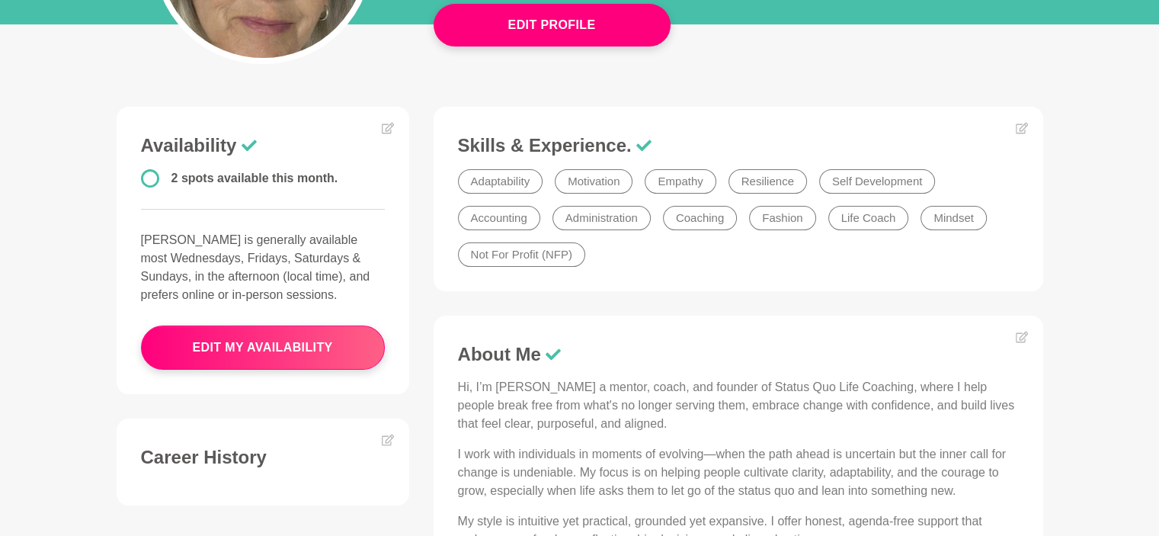
click at [64, 318] on main "Edit Profile Edit profile [PERSON_NAME] [GEOGRAPHIC_DATA], [GEOGRAPHIC_DATA] St…" at bounding box center [579, 320] width 1159 height 1140
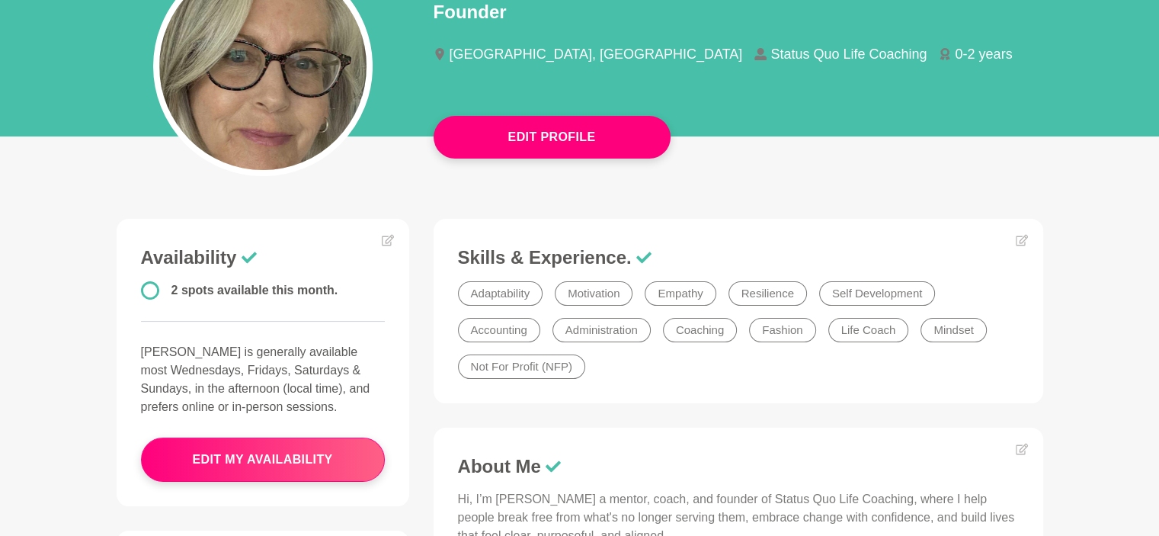
scroll to position [0, 0]
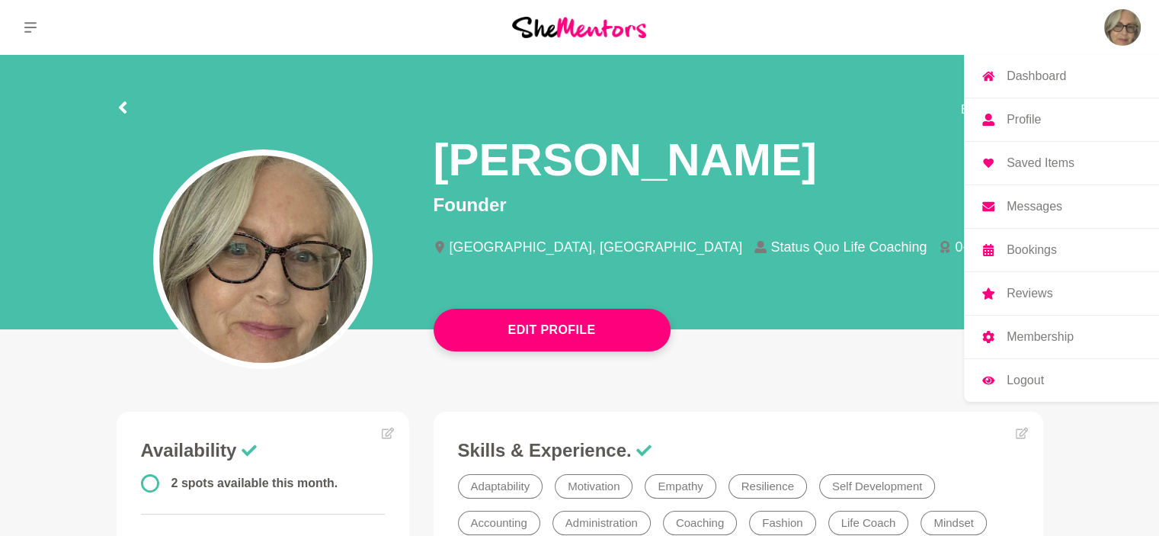
click at [1009, 374] on p "Logout" at bounding box center [1024, 380] width 37 height 12
